Goal: Transaction & Acquisition: Purchase product/service

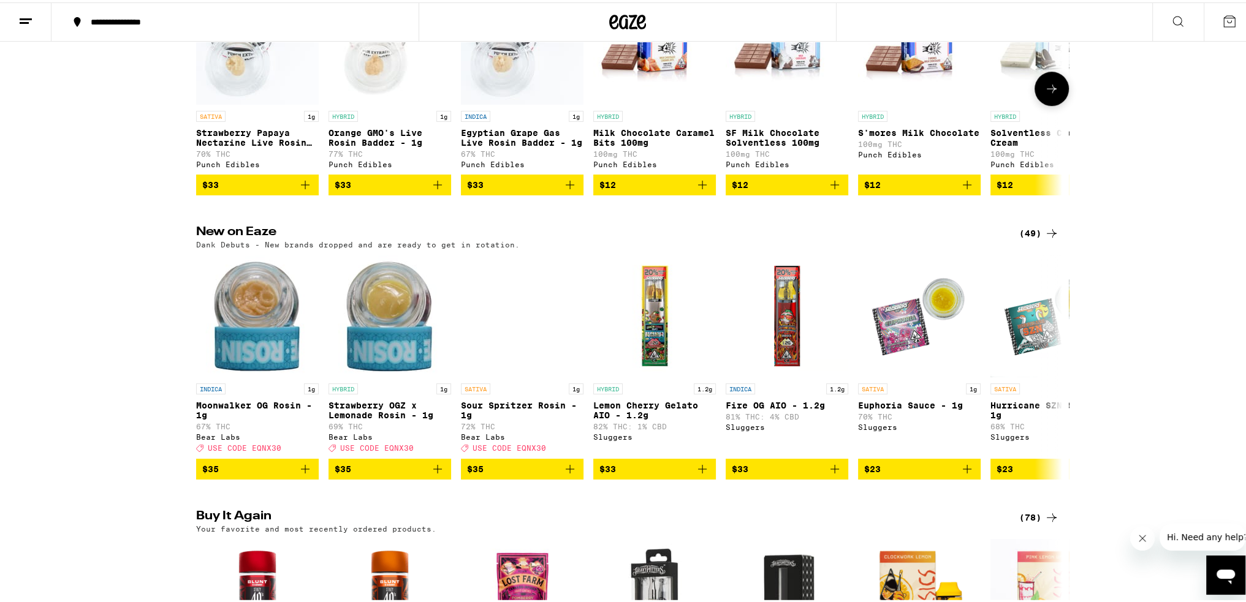
scroll to position [858, 0]
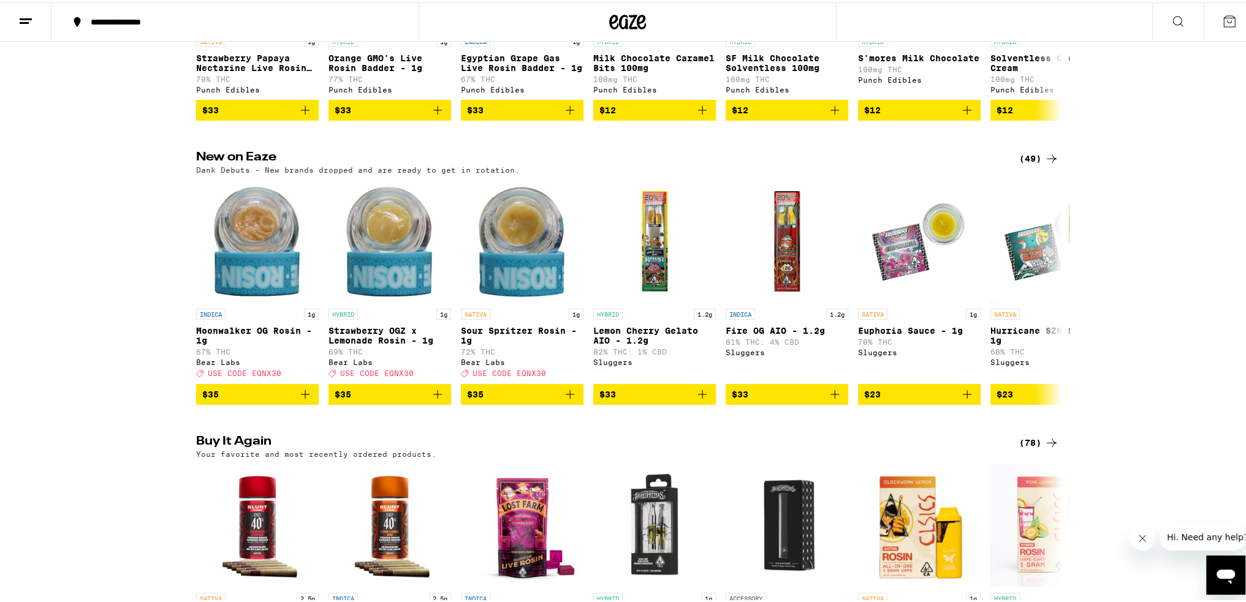
click at [762, 164] on div "(49)" at bounding box center [1039, 156] width 40 height 15
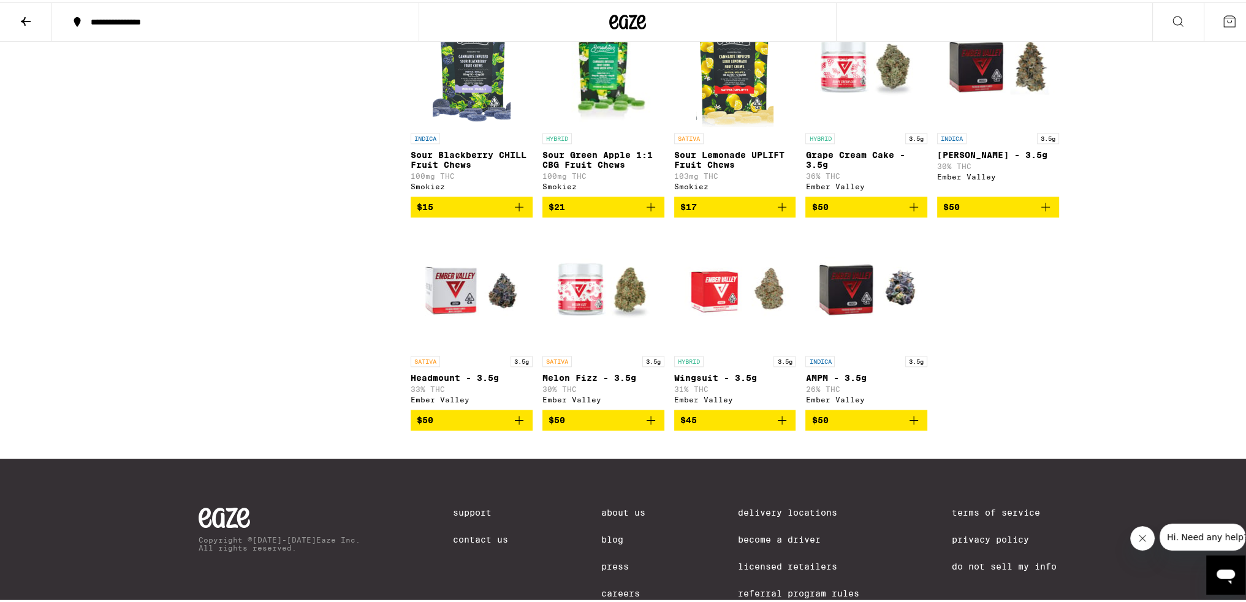
scroll to position [2082, 0]
